Goal: Task Accomplishment & Management: Manage account settings

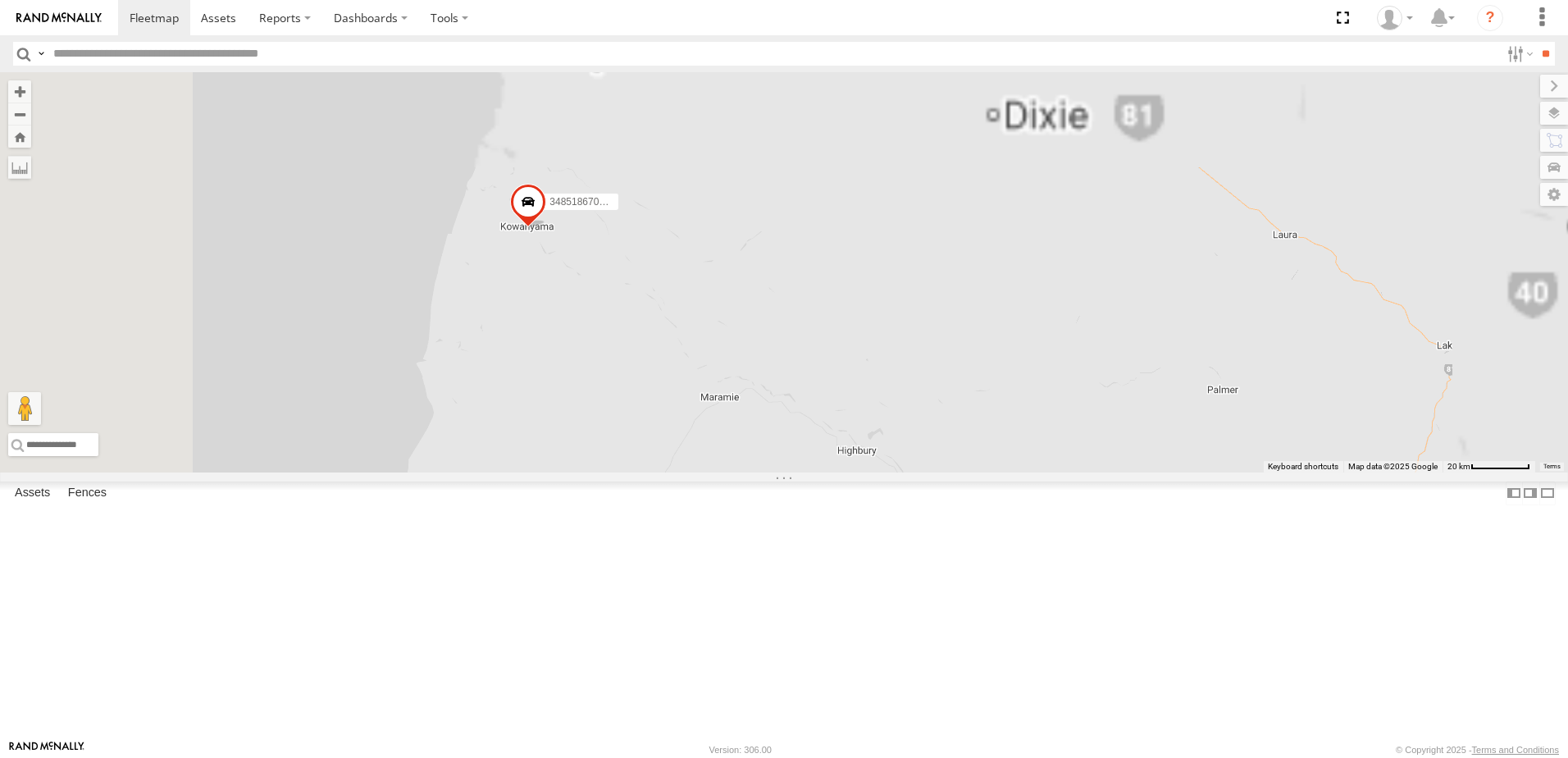
drag, startPoint x: 730, startPoint y: 247, endPoint x: 791, endPoint y: 524, distance: 283.6
click at [810, 472] on div "348518670DCC" at bounding box center [784, 272] width 1568 height 400
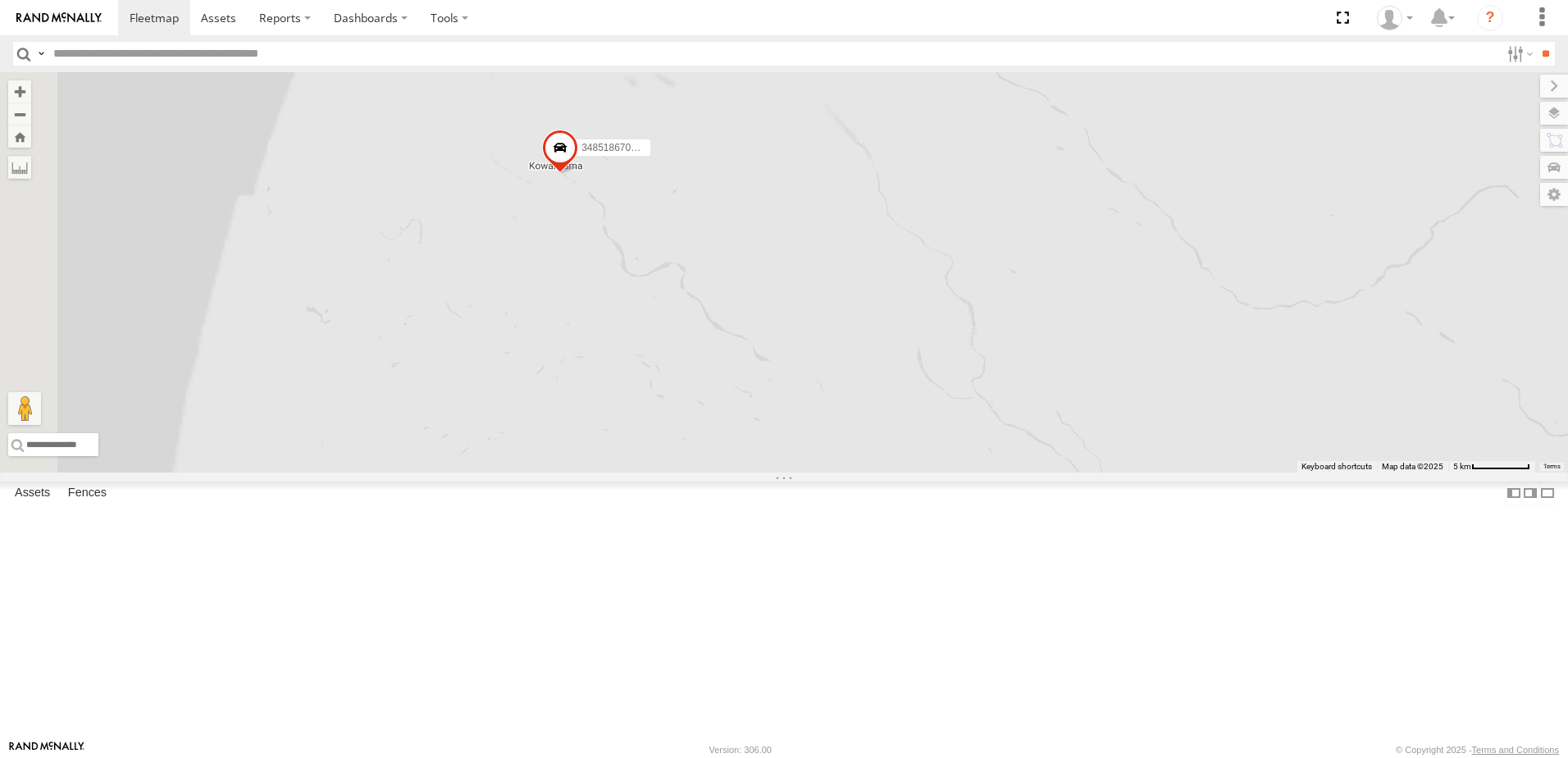
drag, startPoint x: 661, startPoint y: 443, endPoint x: 822, endPoint y: 656, distance: 267.0
click at [824, 472] on div "348518670DCC" at bounding box center [784, 272] width 1568 height 400
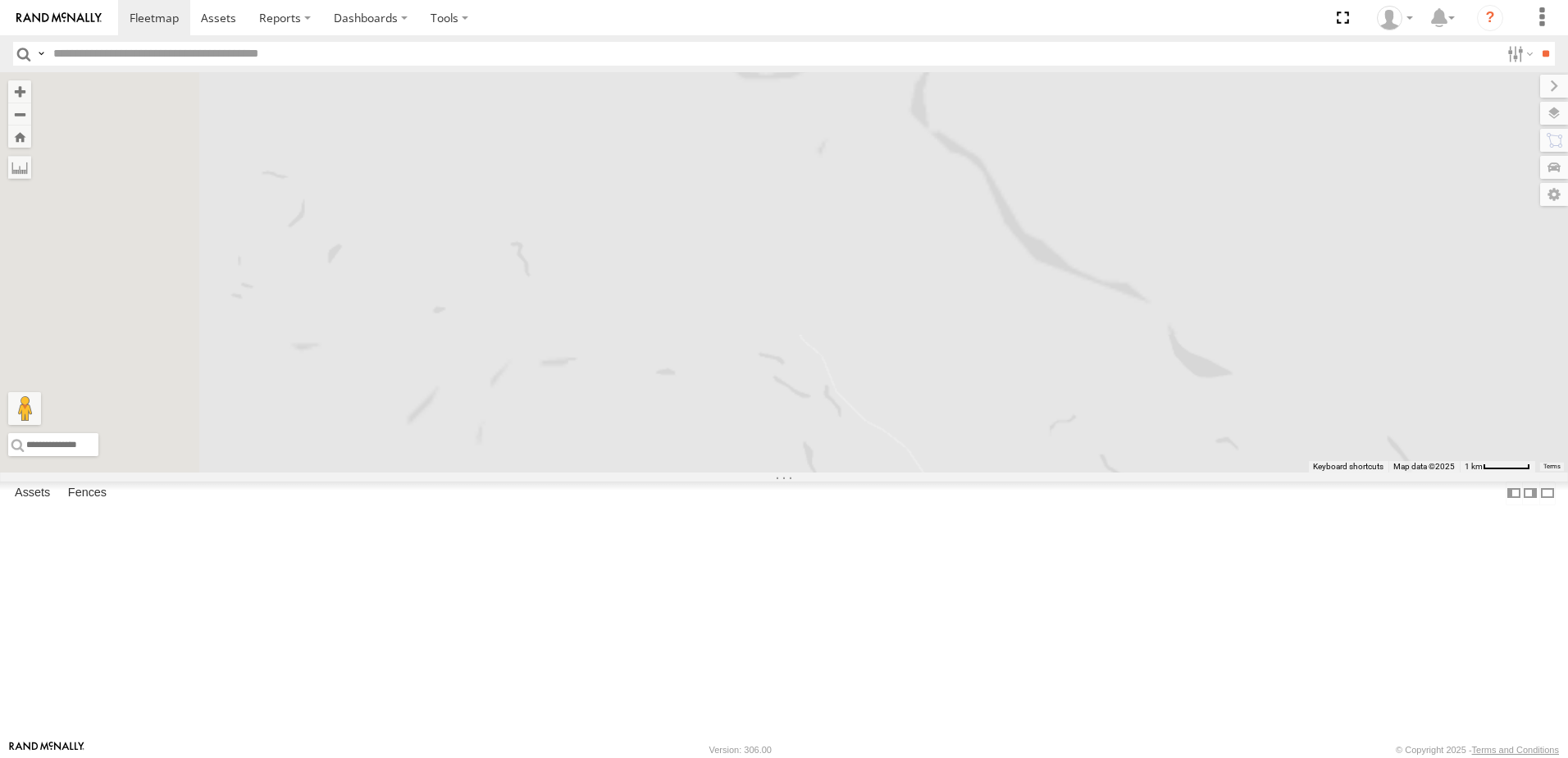
drag, startPoint x: 797, startPoint y: 665, endPoint x: 861, endPoint y: 800, distance: 149.4
click at [861, 757] on html at bounding box center [784, 379] width 1568 height 758
click at [822, 757] on html at bounding box center [784, 379] width 1568 height 758
drag, startPoint x: 755, startPoint y: 522, endPoint x: 794, endPoint y: 678, distance: 160.8
click at [794, 472] on div "348518670DCC" at bounding box center [784, 272] width 1568 height 400
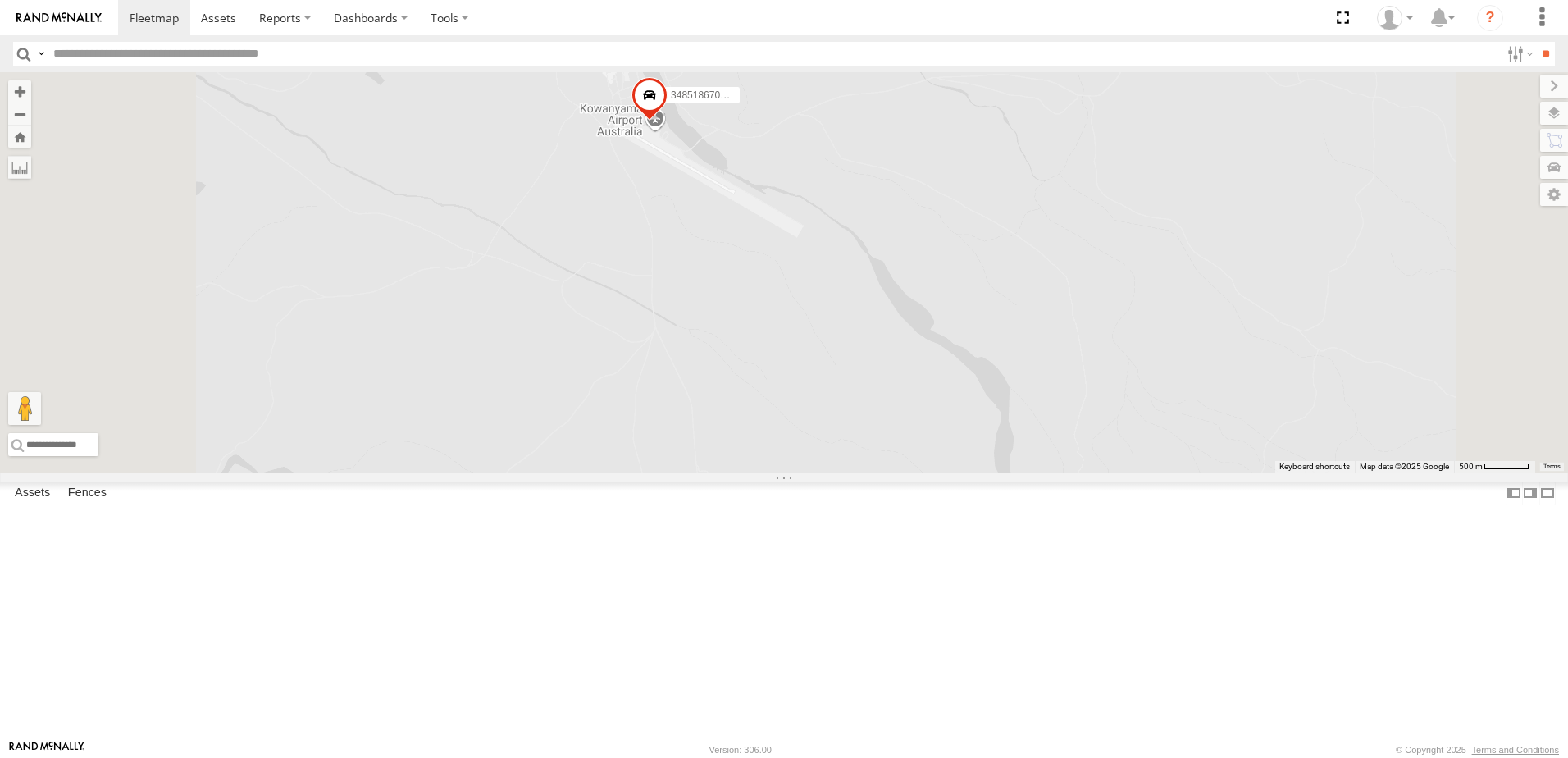
drag, startPoint x: 817, startPoint y: 554, endPoint x: 827, endPoint y: 597, distance: 44.1
click at [827, 472] on div "348518670DCC" at bounding box center [784, 272] width 1568 height 400
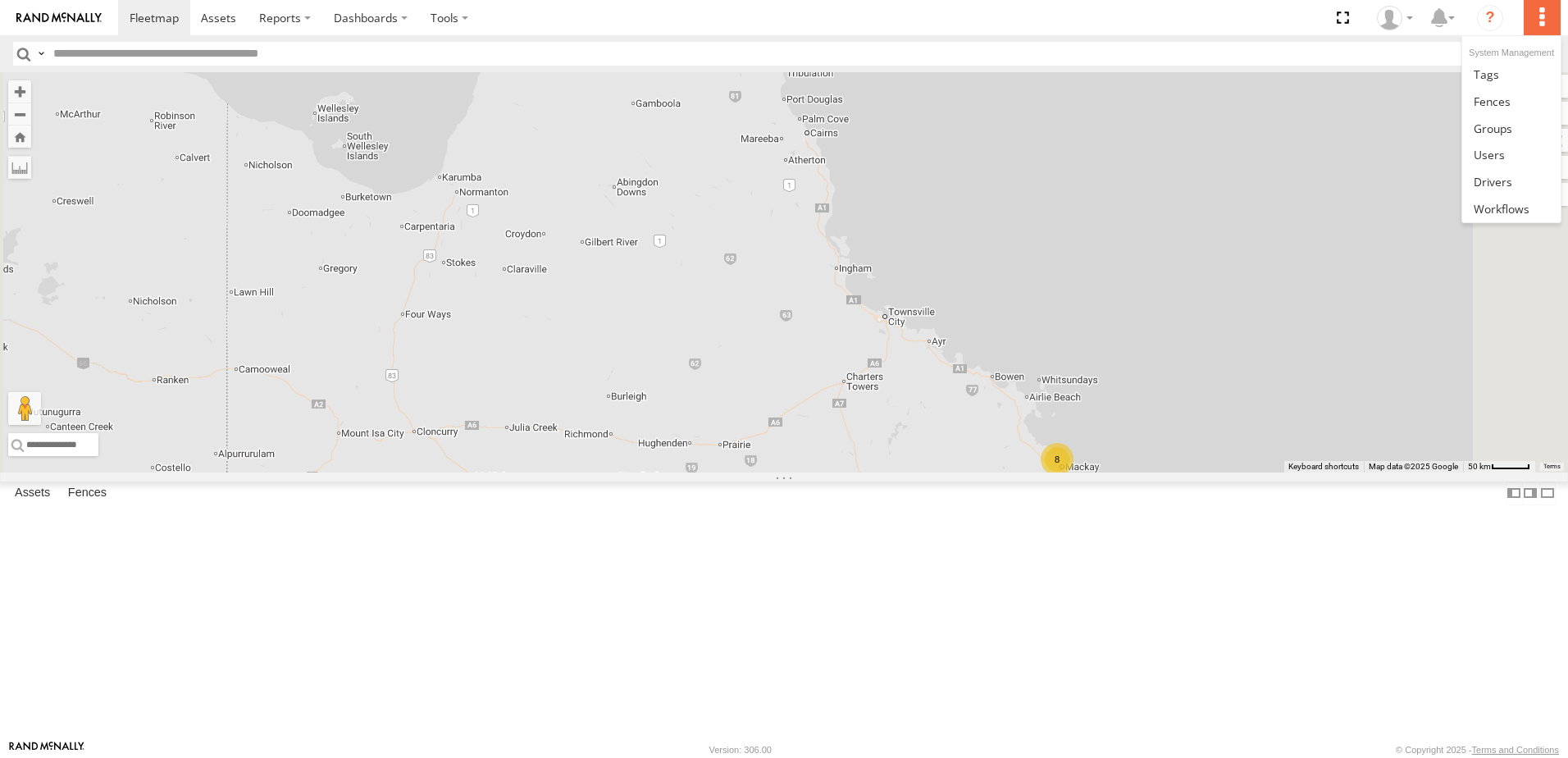
click at [1536, 11] on label at bounding box center [1542, 18] width 36 height 35
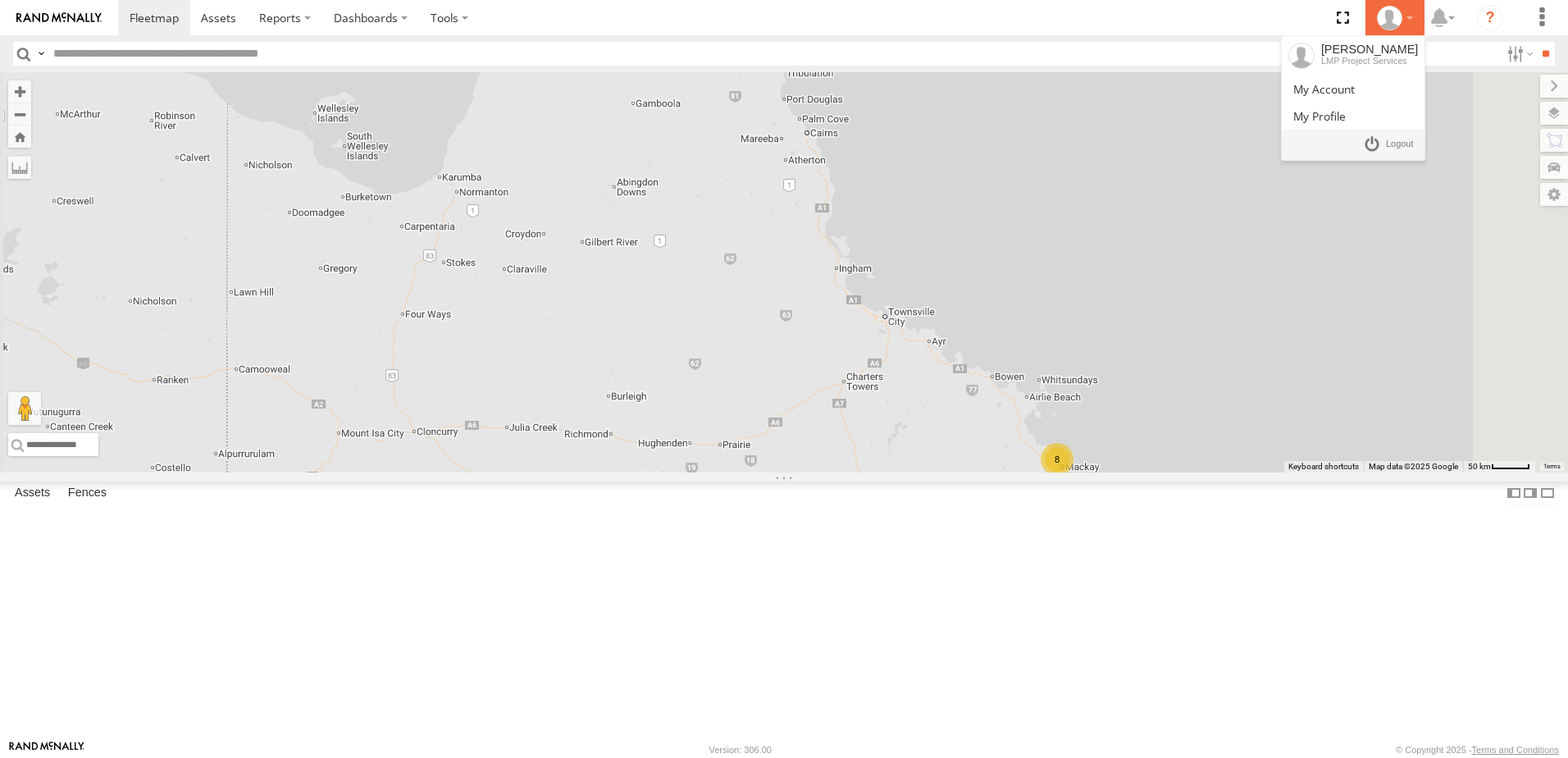
click at [1406, 18] on div at bounding box center [1394, 19] width 48 height 25
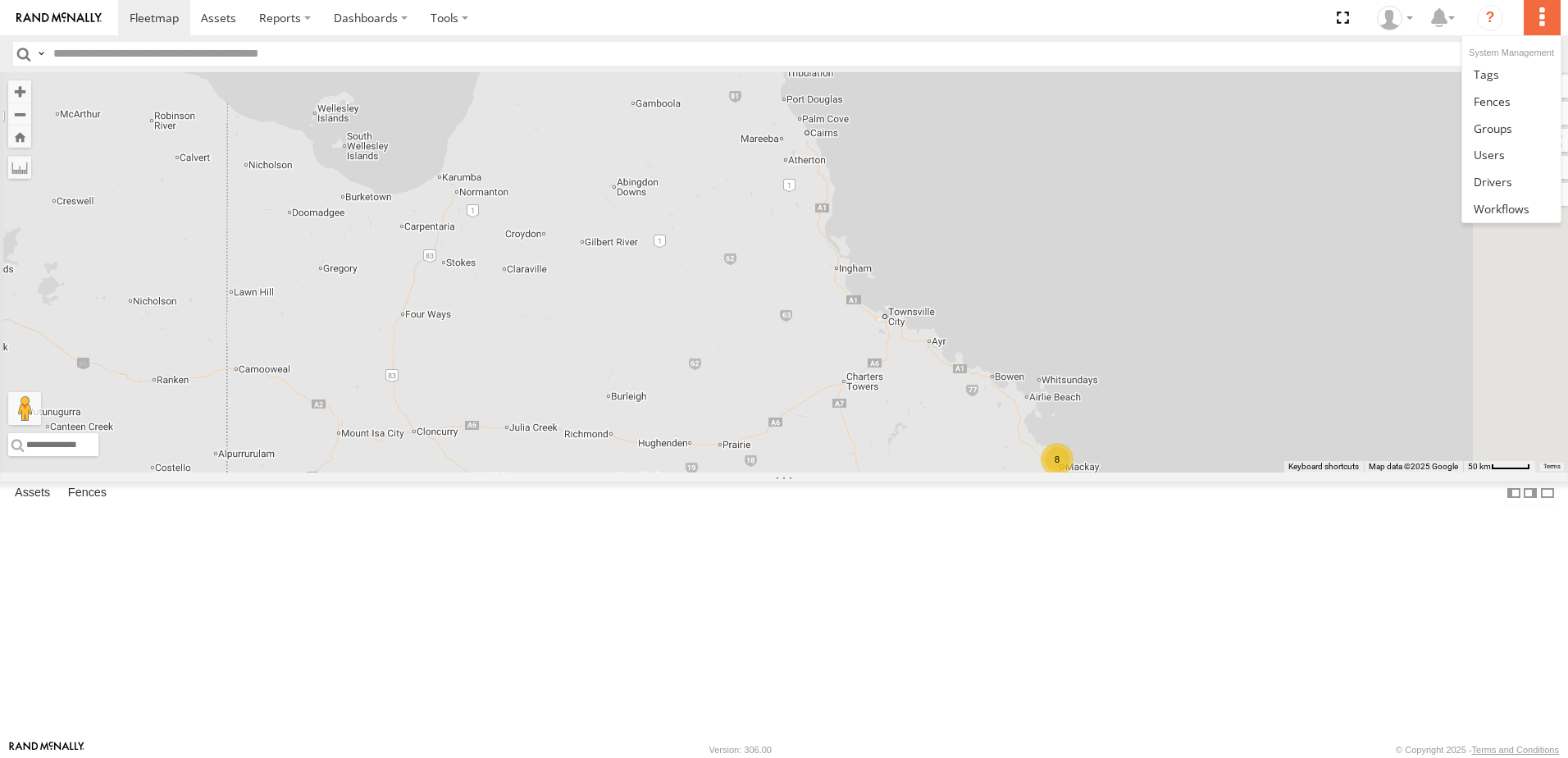
click at [1536, 20] on label at bounding box center [1542, 18] width 36 height 35
click at [1497, 151] on span at bounding box center [1489, 155] width 31 height 16
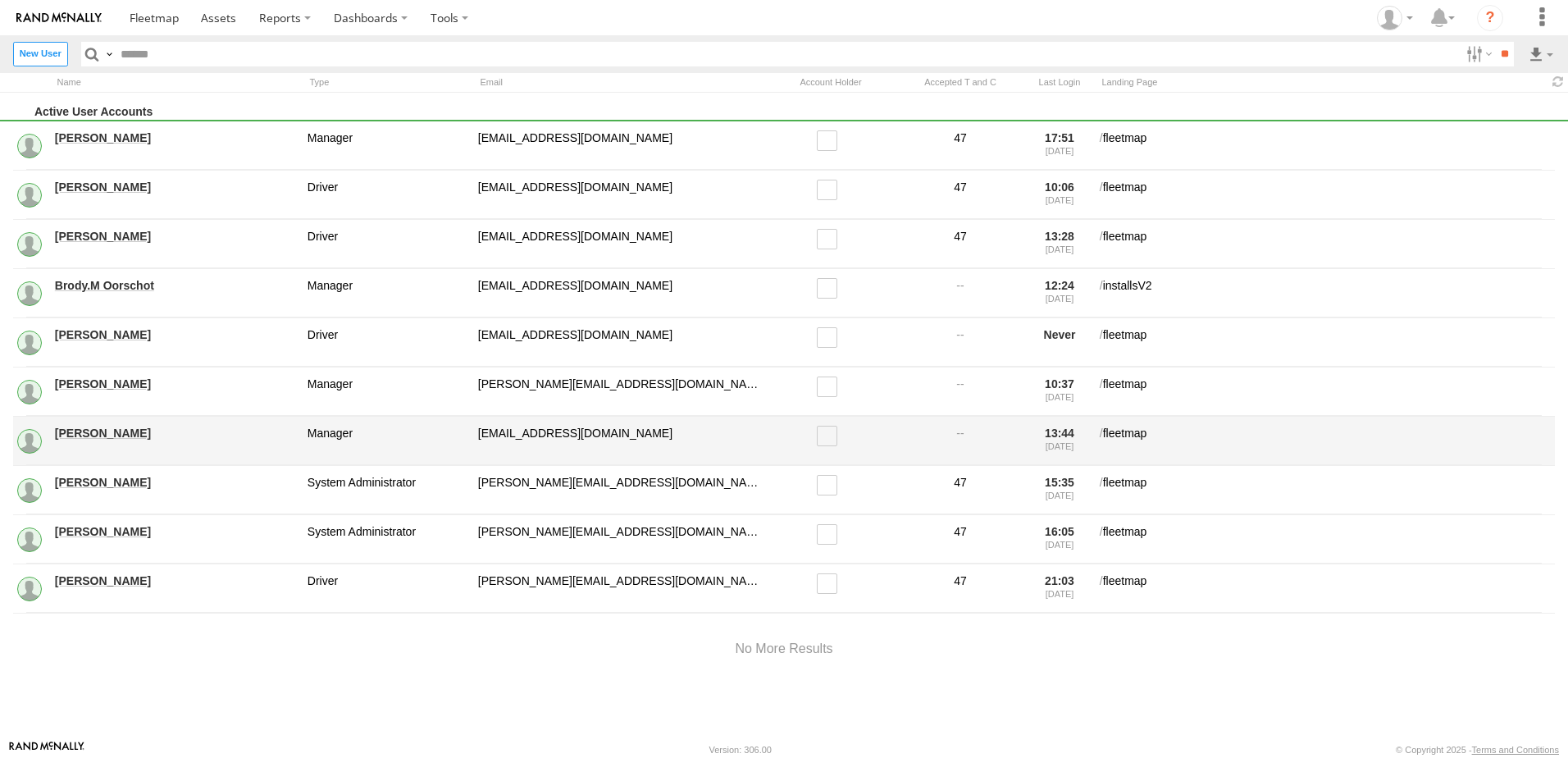
click at [72, 430] on link "[PERSON_NAME]" at bounding box center [175, 433] width 241 height 15
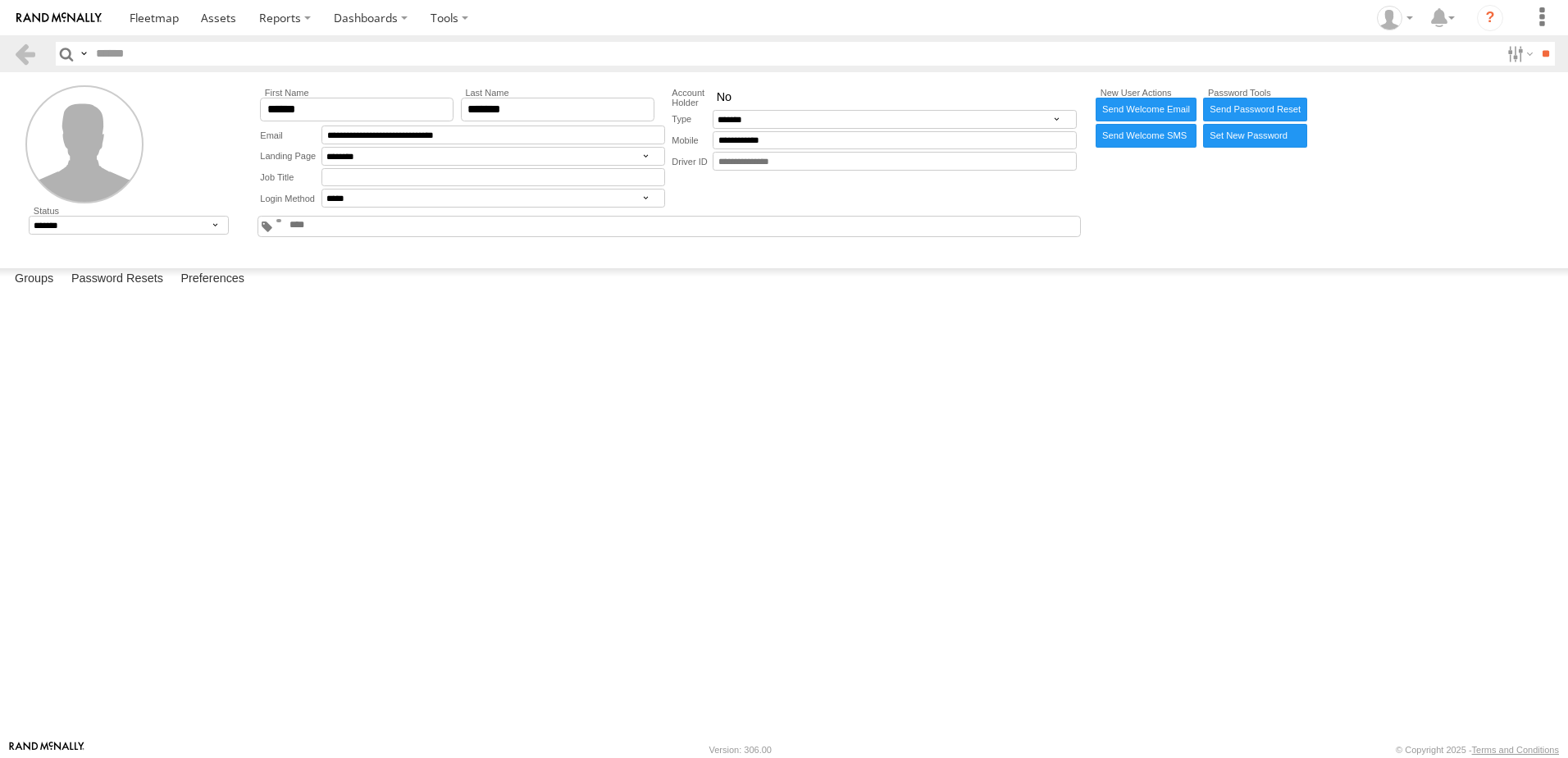
click at [132, 215] on label at bounding box center [129, 211] width 199 height 10
click at [135, 223] on select "******* ******** ******" at bounding box center [129, 225] width 199 height 19
select select "*"
click at [29, 216] on select "******* ******** ******" at bounding box center [129, 225] width 199 height 19
click at [18, 56] on link at bounding box center [25, 53] width 24 height 24
